Goal: Information Seeking & Learning: Learn about a topic

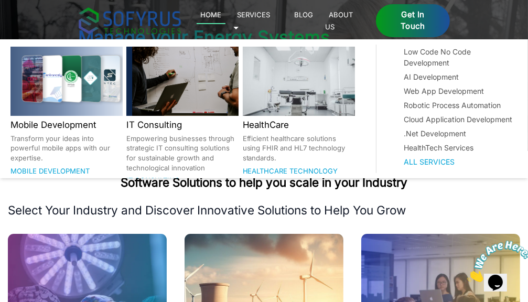
click at [271, 17] on link "Services 🞃" at bounding box center [251, 20] width 37 height 24
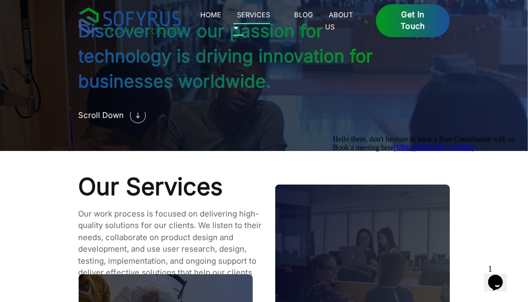
scroll to position [863, 0]
